Goal: Information Seeking & Learning: Learn about a topic

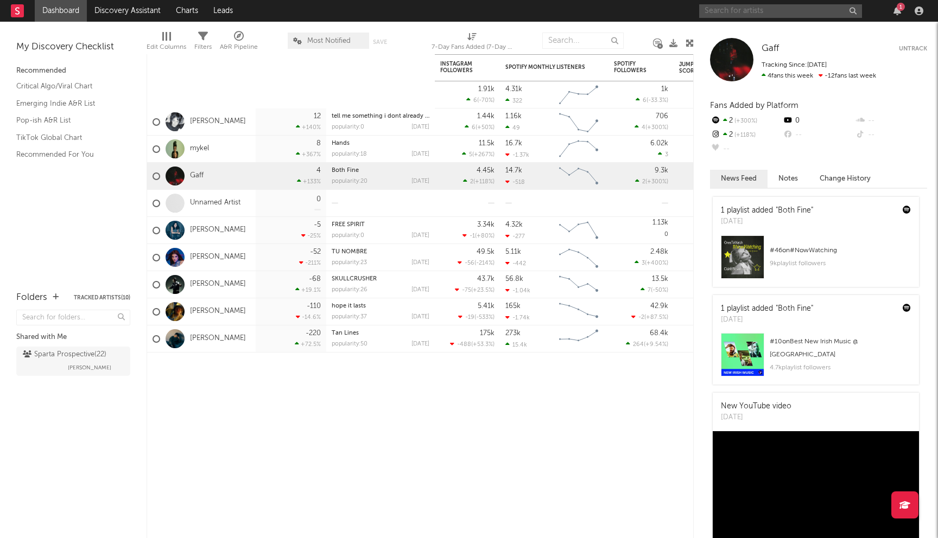
click at [718, 9] on input "text" at bounding box center [780, 11] width 163 height 14
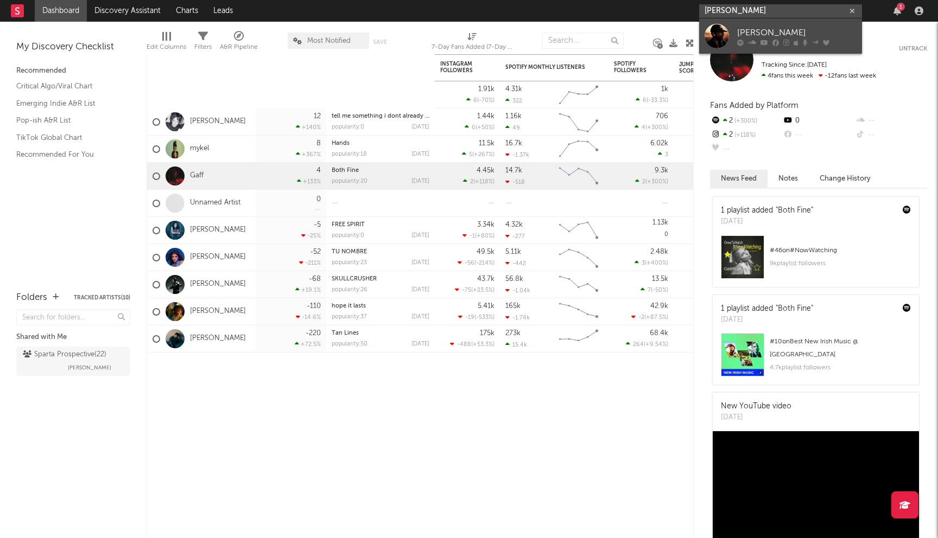
type input "[PERSON_NAME]"
click at [773, 34] on div "[PERSON_NAME]" at bounding box center [796, 32] width 119 height 13
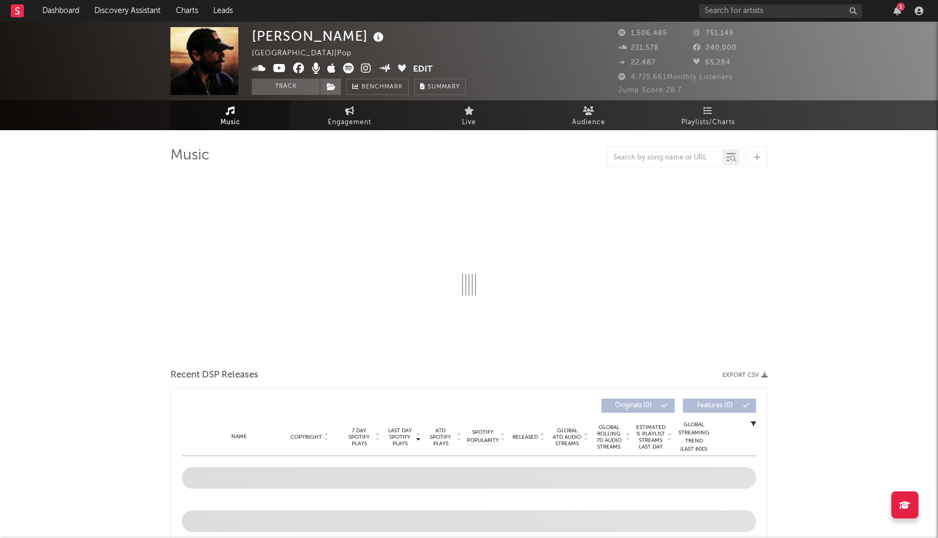
select select "6m"
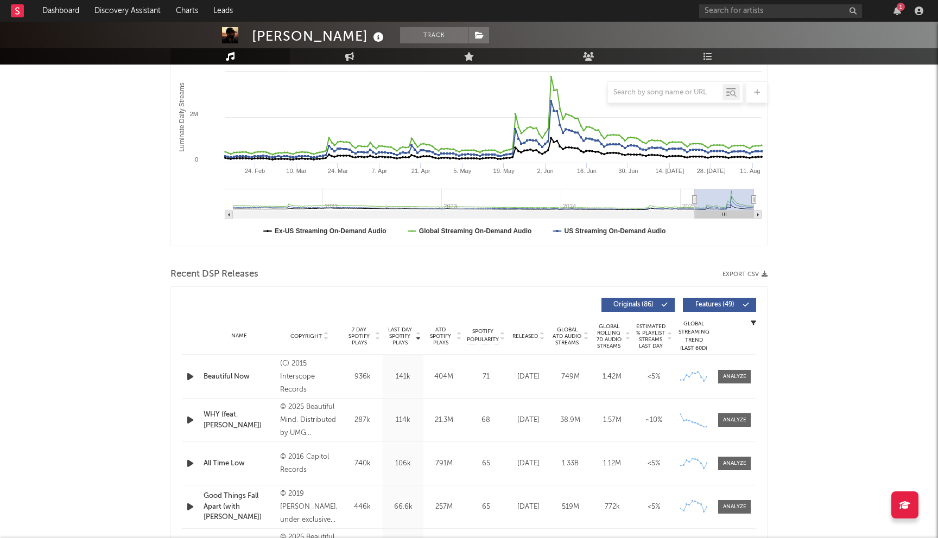
scroll to position [189, 0]
